Goal: Information Seeking & Learning: Learn about a topic

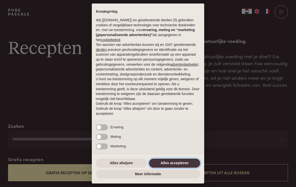
click at [185, 163] on button "Alles accepteren" at bounding box center [174, 163] width 51 height 9
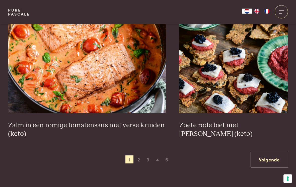
scroll to position [918, 0]
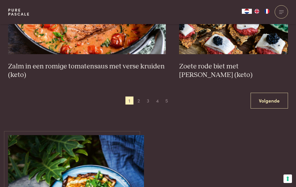
click at [269, 104] on link "Volgende" at bounding box center [268, 101] width 37 height 16
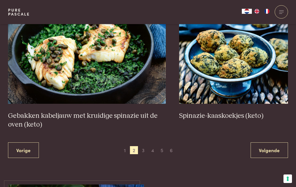
scroll to position [904, 0]
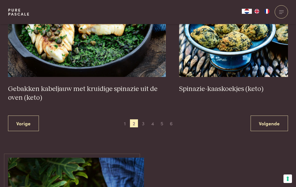
click at [277, 116] on link "Volgende" at bounding box center [268, 124] width 37 height 16
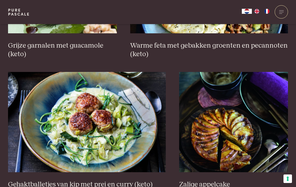
scroll to position [850, 0]
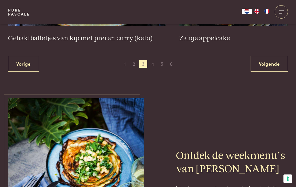
click at [274, 63] on link "Volgende" at bounding box center [268, 64] width 37 height 16
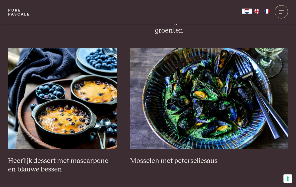
scroll to position [299, 0]
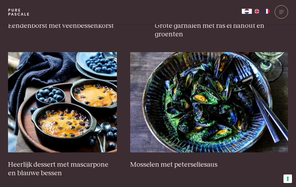
click at [272, 75] on img at bounding box center [209, 102] width 158 height 100
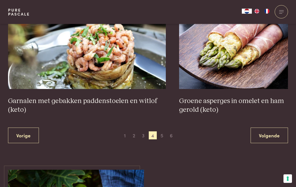
scroll to position [891, 0]
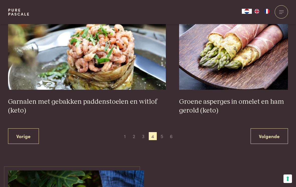
click at [263, 132] on link "Volgende" at bounding box center [268, 136] width 37 height 16
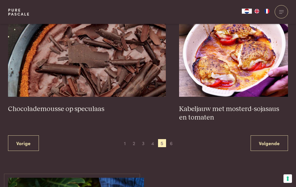
scroll to position [902, 0]
click at [173, 143] on span "6" at bounding box center [171, 143] width 8 height 8
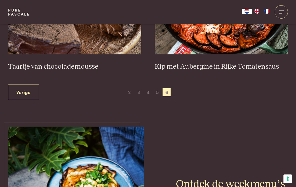
scroll to position [258, 0]
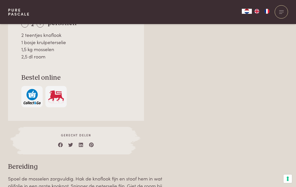
scroll to position [375, 0]
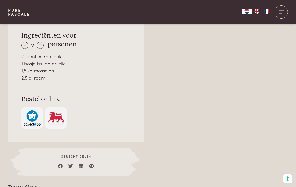
click at [42, 46] on div "+" at bounding box center [40, 45] width 7 height 7
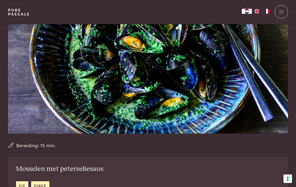
scroll to position [0, 0]
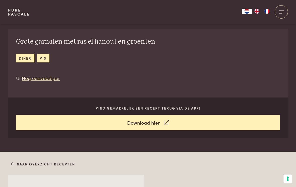
scroll to position [161, 0]
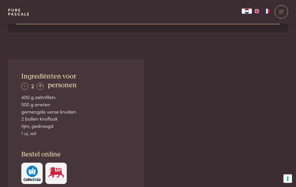
scroll to position [292, 0]
click at [41, 88] on div "+" at bounding box center [40, 86] width 7 height 7
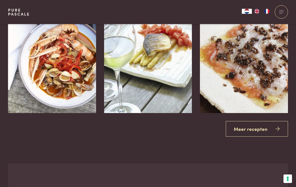
scroll to position [879, 0]
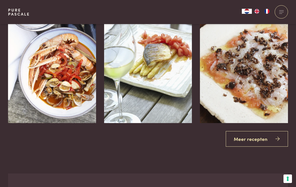
click at [250, 135] on link "Meer recepten" at bounding box center [257, 139] width 62 height 16
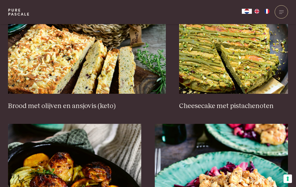
scroll to position [488, 0]
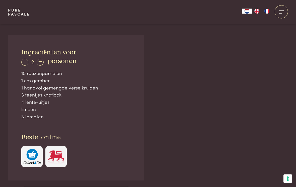
scroll to position [316, 0]
click at [42, 64] on div "+" at bounding box center [40, 62] width 7 height 7
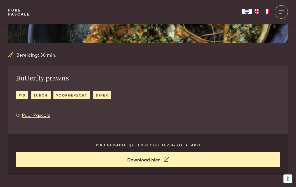
scroll to position [149, 0]
